Goal: Task Accomplishment & Management: Manage account settings

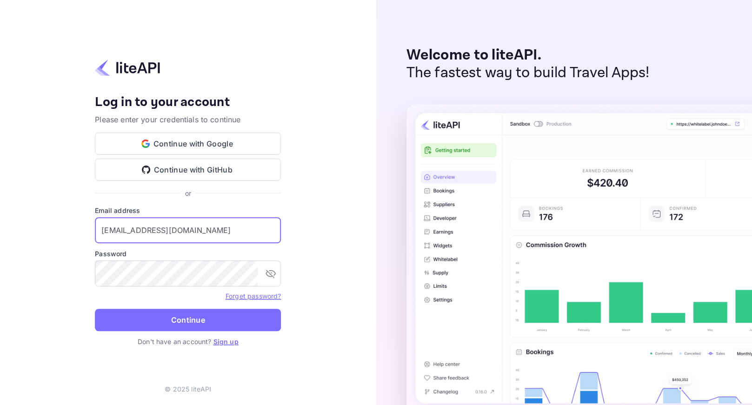
type input "[EMAIL_ADDRESS][DOMAIN_NAME]"
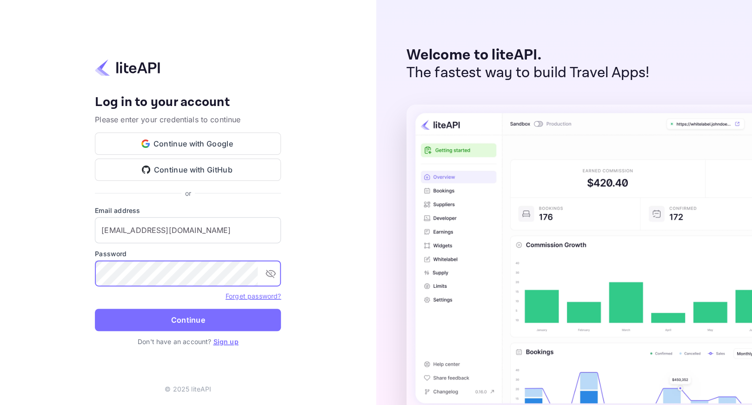
click at [95, 309] on button "Continue" at bounding box center [188, 320] width 186 height 22
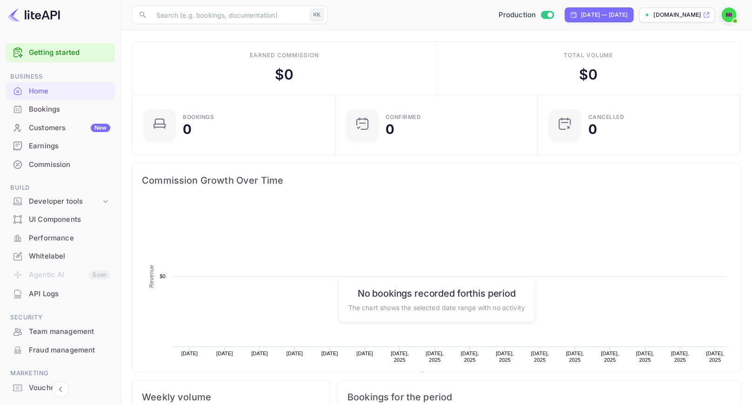
scroll to position [151, 197]
click at [47, 258] on div "Whitelabel" at bounding box center [69, 256] width 81 height 11
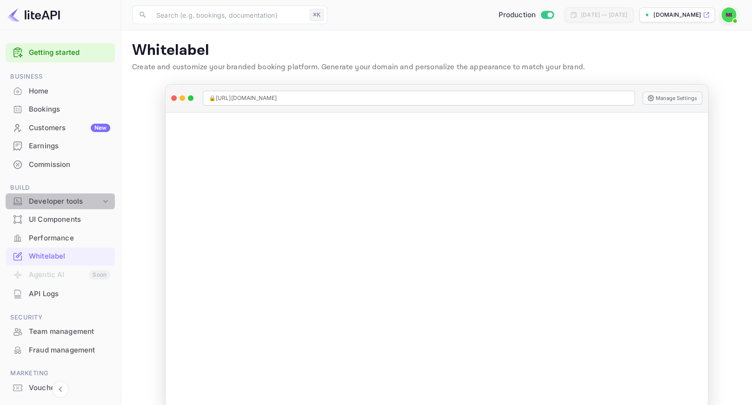
click at [64, 206] on div "Developer tools" at bounding box center [65, 201] width 72 height 11
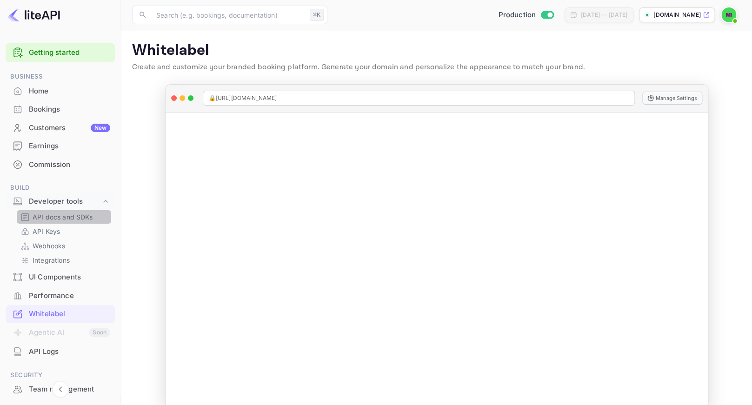
click at [66, 219] on p "API docs and SDKs" at bounding box center [63, 217] width 60 height 10
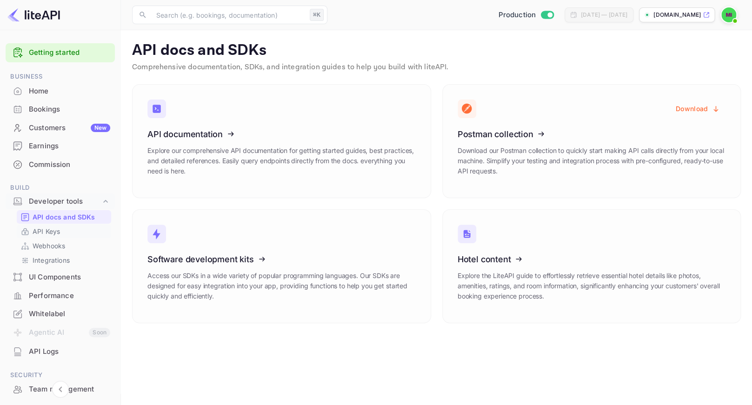
click at [59, 230] on p "API Keys" at bounding box center [46, 231] width 27 height 10
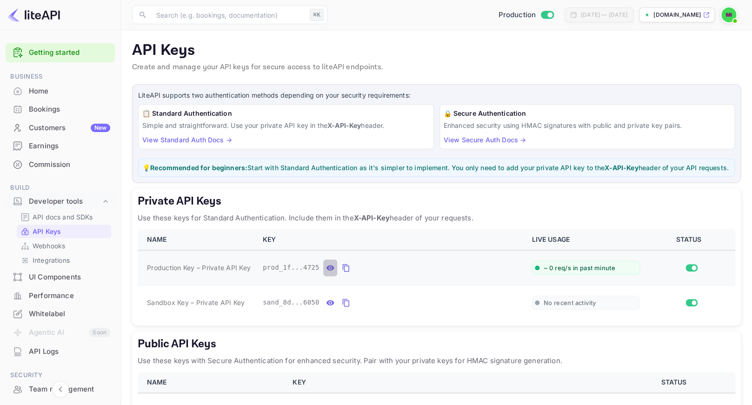
click at [328, 273] on icon "private api keys table" at bounding box center [330, 267] width 8 height 11
click at [353, 272] on span "prod_1f7b45d8-f20a-4feb-b0f6-b4ca606a4725" at bounding box center [345, 268] width 165 height 10
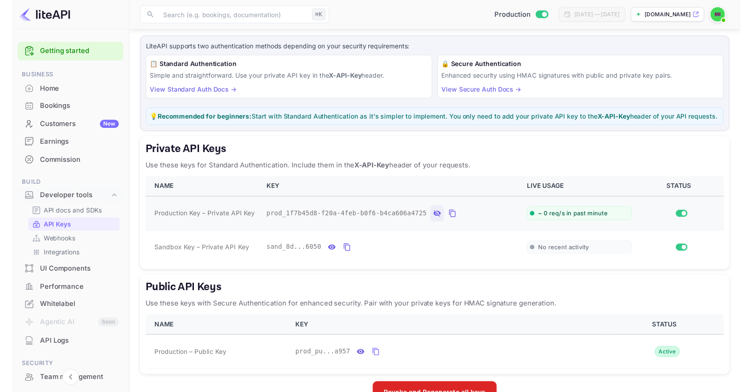
scroll to position [83, 0]
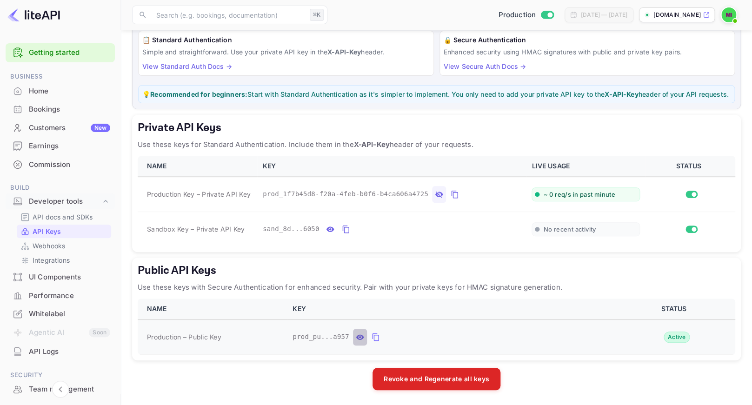
click at [360, 339] on icon "public api keys table" at bounding box center [360, 336] width 8 height 5
click at [342, 336] on span "prod_public_ba1c925b-9d2d-4577-889e-e3142799a957" at bounding box center [389, 337] width 194 height 10
click at [452, 192] on icon "private api keys table" at bounding box center [454, 195] width 7 height 8
